Goal: Information Seeking & Learning: Learn about a topic

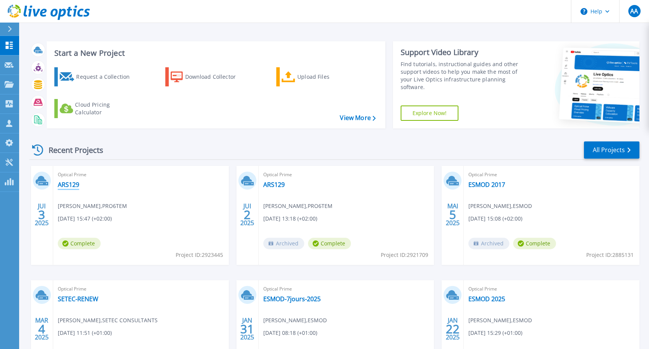
click at [68, 184] on link "ARS129" at bounding box center [68, 185] width 21 height 8
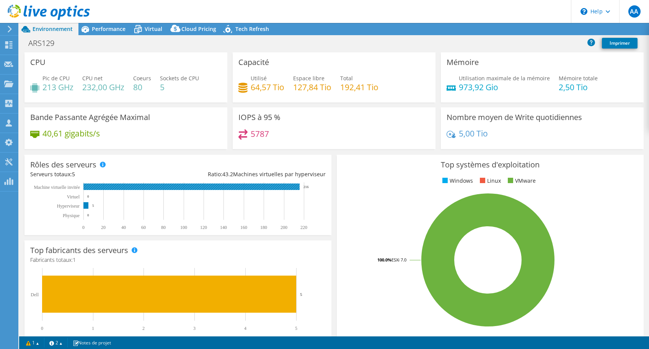
select select "USD"
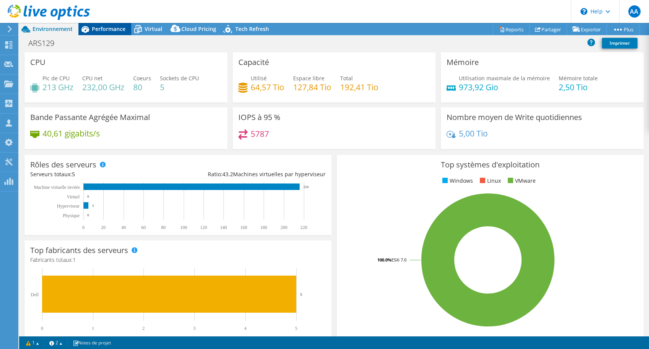
click at [114, 33] on div "Performance" at bounding box center [104, 29] width 53 height 12
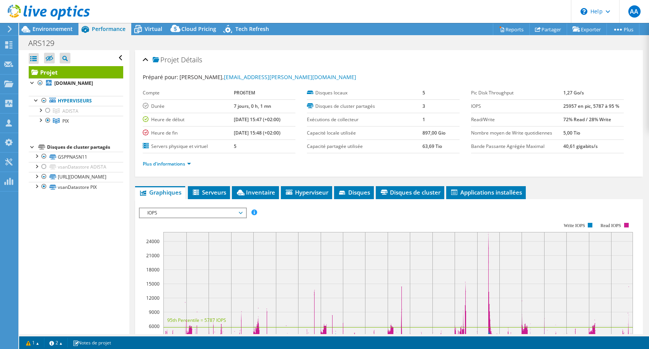
drag, startPoint x: 563, startPoint y: 107, endPoint x: 627, endPoint y: 103, distance: 64.0
click at [627, 103] on div "Pic Disk Throughput 1,27 Go/s IOPS 25957 en pic, 5787 à 95 % Read/Write 72% Rea…" at bounding box center [553, 119] width 164 height 67
click at [624, 104] on div "Pic Disk Throughput 1,27 Go/s IOPS 25957 en pic, 5787 à 95 % Read/Write 72% Rea…" at bounding box center [553, 119] width 164 height 67
drag, startPoint x: 562, startPoint y: 106, endPoint x: 635, endPoint y: 106, distance: 72.7
click at [635, 106] on div "Pic Disk Throughput 1,27 Go/s IOPS 25957 en pic, 5787 à 95 % Read/Write 72% Rea…" at bounding box center [553, 119] width 164 height 67
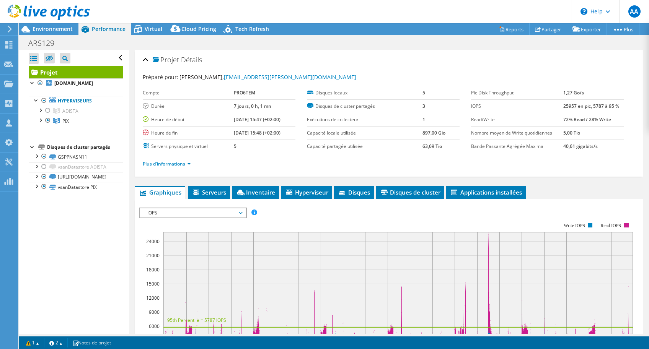
click at [620, 112] on td "25957 en pic, 5787 à 95 %" at bounding box center [593, 106] width 60 height 13
click at [158, 161] on link "Plus d'informations" at bounding box center [167, 164] width 48 height 7
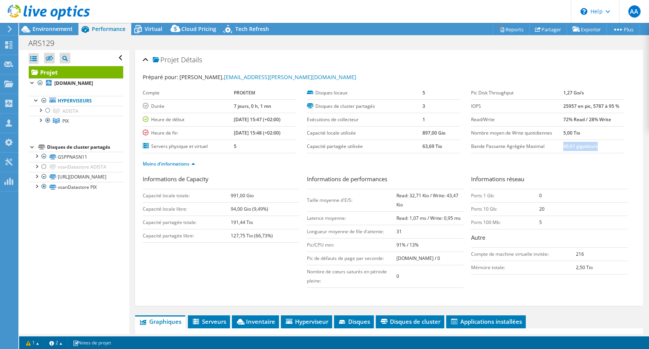
drag, startPoint x: 565, startPoint y: 145, endPoint x: 597, endPoint y: 149, distance: 33.1
click at [597, 149] on b "40,61 gigabits/s" at bounding box center [580, 146] width 34 height 7
click at [599, 149] on td "40,61 gigabits/s" at bounding box center [593, 146] width 60 height 13
drag, startPoint x: 602, startPoint y: 147, endPoint x: 565, endPoint y: 145, distance: 37.2
click at [565, 145] on td "40,61 gigabits/s" at bounding box center [593, 146] width 60 height 13
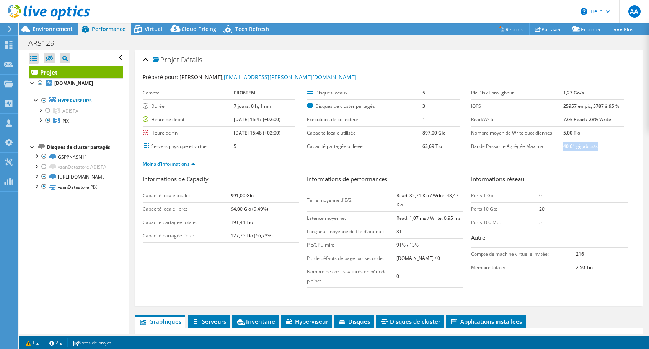
drag, startPoint x: 393, startPoint y: 197, endPoint x: 464, endPoint y: 202, distance: 71.4
click at [464, 202] on div "Informations de performances Taille moyenne d'E/S: Read: 32,71 Kio / Write: 43,…" at bounding box center [389, 231] width 164 height 113
drag, startPoint x: 564, startPoint y: 146, endPoint x: 610, endPoint y: 148, distance: 46.3
click at [610, 148] on td "40,61 gigabits/s" at bounding box center [593, 146] width 60 height 13
click at [604, 149] on td "40,61 gigabits/s" at bounding box center [593, 146] width 60 height 13
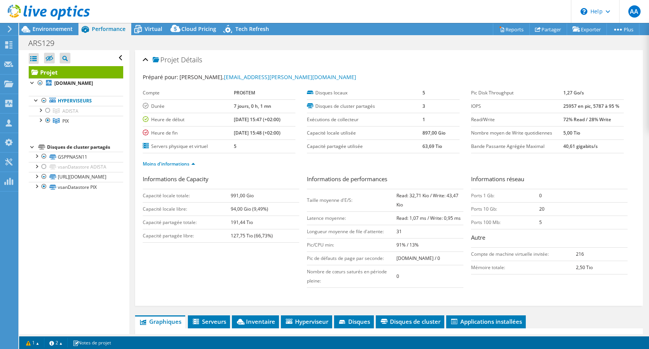
drag, startPoint x: 601, startPoint y: 147, endPoint x: 561, endPoint y: 145, distance: 40.6
click at [561, 145] on tr "Bande [PERSON_NAME] Agrégée Maximal 40,61 gigabits/s" at bounding box center [547, 146] width 153 height 13
drag, startPoint x: 561, startPoint y: 120, endPoint x: 623, endPoint y: 121, distance: 61.6
click at [623, 121] on tr "Read/Write 72% Read / 28% Write" at bounding box center [547, 119] width 153 height 13
click at [623, 121] on td "72% Read / 28% Write" at bounding box center [593, 119] width 60 height 13
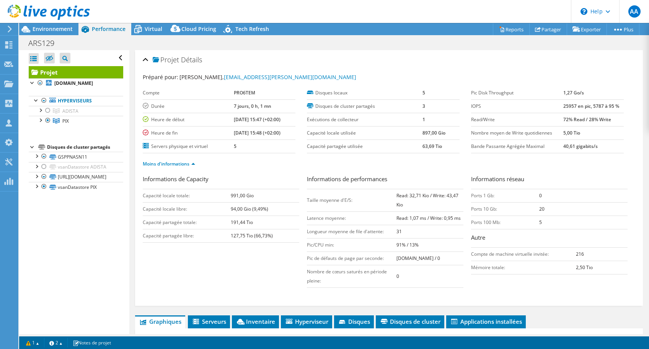
click at [561, 119] on label "Read/Write" at bounding box center [517, 120] width 92 height 8
drag, startPoint x: 563, startPoint y: 118, endPoint x: 625, endPoint y: 118, distance: 61.2
click at [625, 118] on div "Pic Disk Throughput 1,27 Go/s IOPS 25957 en pic, 5787 à 95 % Read/Write 72% Rea…" at bounding box center [553, 119] width 164 height 67
drag, startPoint x: 397, startPoint y: 196, endPoint x: 441, endPoint y: 202, distance: 44.4
click at [441, 202] on td "Read: 32,71 Kio / Write: 43,47 Kio" at bounding box center [430, 200] width 67 height 23
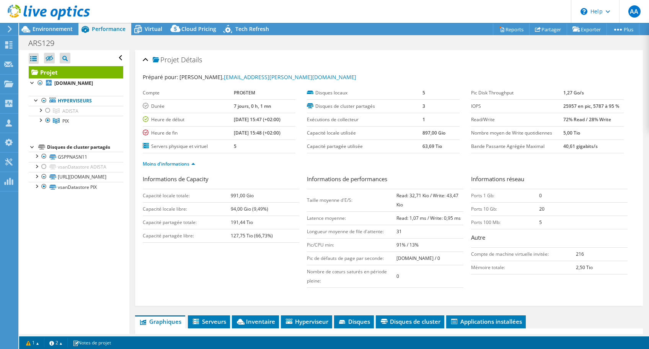
click at [441, 202] on td "Read: 32,71 Kio / Write: 43,47 Kio" at bounding box center [430, 200] width 67 height 23
drag, startPoint x: 598, startPoint y: 147, endPoint x: 474, endPoint y: 147, distance: 124.4
click at [474, 147] on tr "Bande [PERSON_NAME] Agrégée Maximal 40,61 gigabits/s" at bounding box center [547, 146] width 153 height 13
drag, startPoint x: 472, startPoint y: 131, endPoint x: 520, endPoint y: 127, distance: 48.3
click at [520, 127] on td "Nombre moyen de Write quotidiennes" at bounding box center [517, 132] width 92 height 13
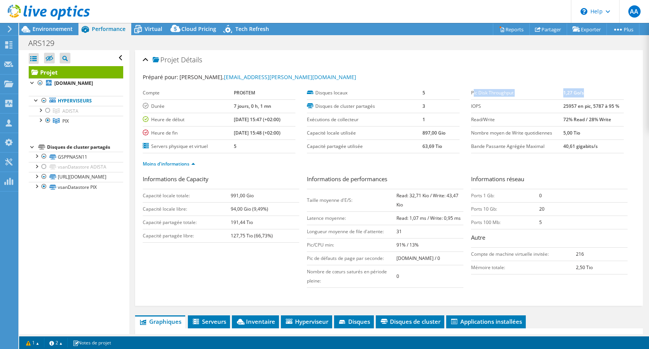
drag, startPoint x: 474, startPoint y: 91, endPoint x: 591, endPoint y: 90, distance: 117.1
click at [591, 90] on tr "Pic Disk Throughput 1,27 Go/s" at bounding box center [547, 92] width 153 height 13
click at [520, 95] on label "Pic Disk Throughput" at bounding box center [517, 93] width 92 height 8
drag, startPoint x: 591, startPoint y: 94, endPoint x: 550, endPoint y: 94, distance: 41.0
click at [550, 94] on tr "Pic Disk Throughput 1,27 Go/s" at bounding box center [547, 92] width 153 height 13
